Goal: Information Seeking & Learning: Learn about a topic

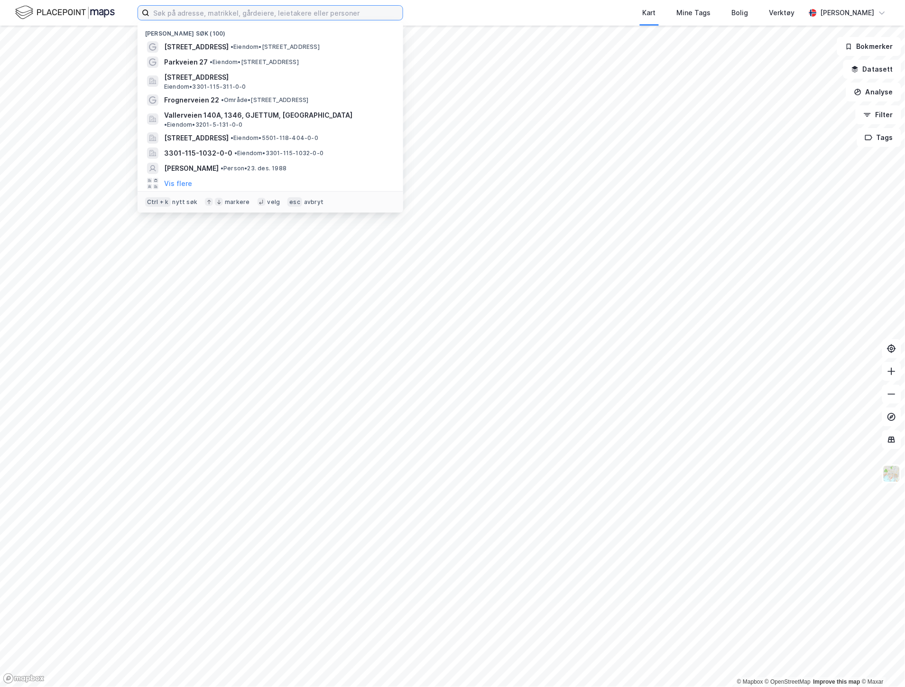
click at [212, 17] on input at bounding box center [275, 13] width 253 height 14
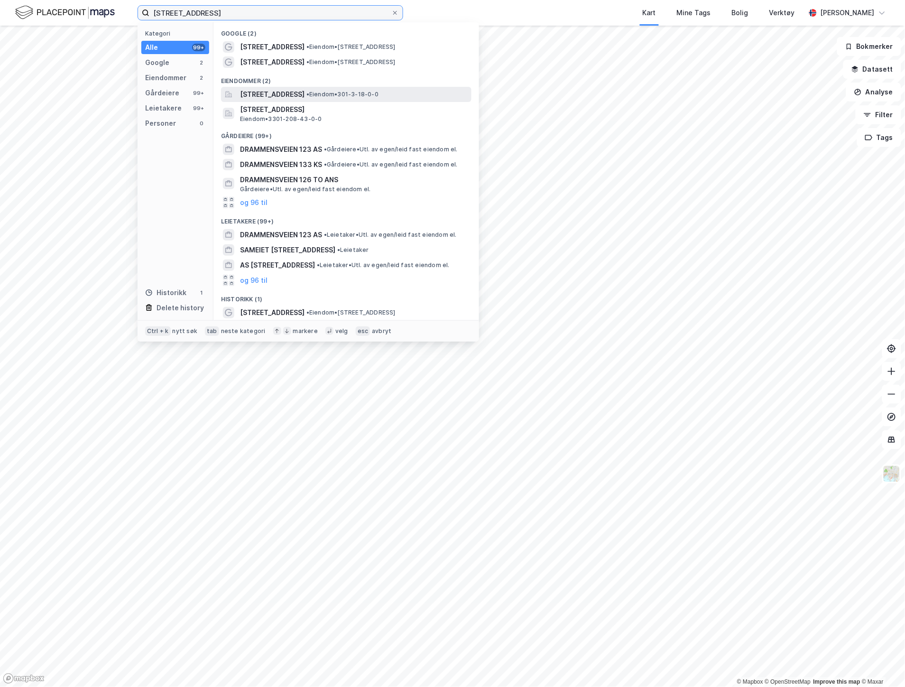
type input "[STREET_ADDRESS]"
click at [277, 98] on span "[STREET_ADDRESS]" at bounding box center [272, 94] width 64 height 11
